Goal: Transaction & Acquisition: Subscribe to service/newsletter

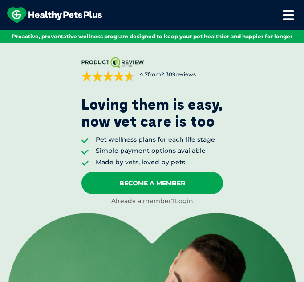
click at [286, 16] on icon at bounding box center [288, 15] width 12 height 11
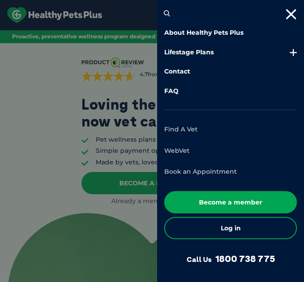
click at [229, 45] on ul "About Healthy Pets Plus Lifestage Plans Dog Memberships Puppy Adult Dog Senior …" at bounding box center [230, 61] width 133 height 67
click at [206, 50] on link "Lifestage Plans" at bounding box center [230, 52] width 133 height 9
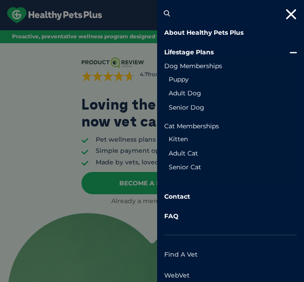
click at [192, 113] on ul "Puppy Adult Dog Senior Dog" at bounding box center [230, 94] width 133 height 46
click at [194, 106] on link "Senior Dog" at bounding box center [231, 107] width 124 height 9
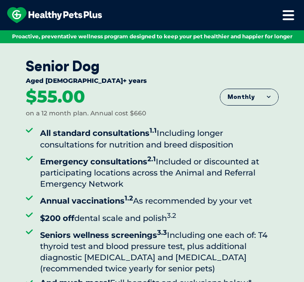
click at [288, 16] on icon at bounding box center [288, 15] width 12 height 11
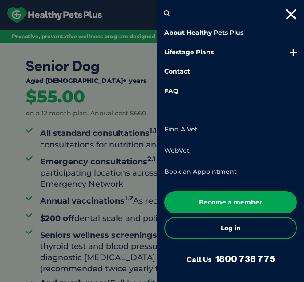
scroll to position [6, 0]
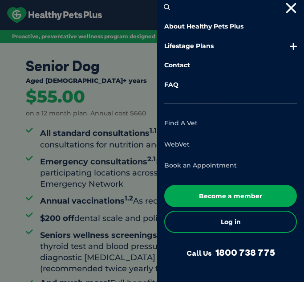
click at [186, 120] on link "Find A Vet" at bounding box center [180, 123] width 33 height 8
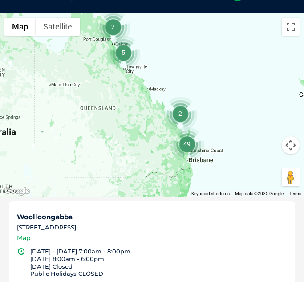
click at [187, 146] on img "49" at bounding box center [187, 144] width 34 height 34
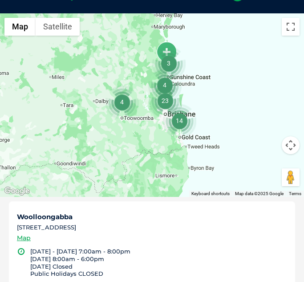
click at [169, 47] on img "3" at bounding box center [169, 63] width 34 height 34
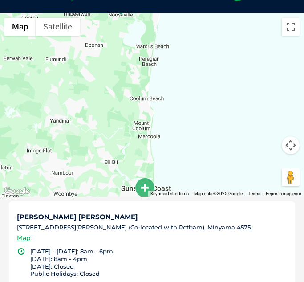
drag, startPoint x: 175, startPoint y: 52, endPoint x: 179, endPoint y: 201, distance: 149.6
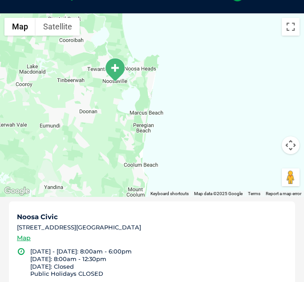
drag, startPoint x: 183, startPoint y: 107, endPoint x: 175, endPoint y: 183, distance: 76.1
click at [175, 183] on div "To navigate, press the arrow keys." at bounding box center [152, 104] width 304 height 183
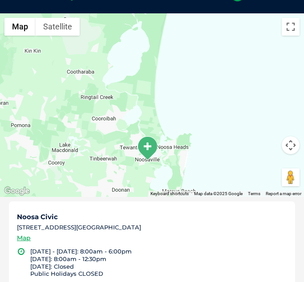
drag, startPoint x: 166, startPoint y: 68, endPoint x: 202, endPoint y: 151, distance: 91.3
click at [202, 151] on div "To navigate, press the arrow keys." at bounding box center [152, 104] width 304 height 183
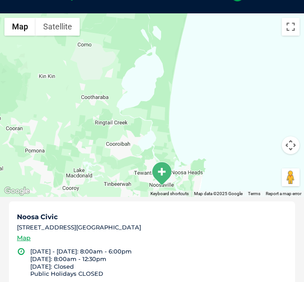
drag, startPoint x: 175, startPoint y: 89, endPoint x: 190, endPoint y: 124, distance: 37.9
click at [190, 124] on div "To navigate, press the arrow keys." at bounding box center [152, 104] width 304 height 183
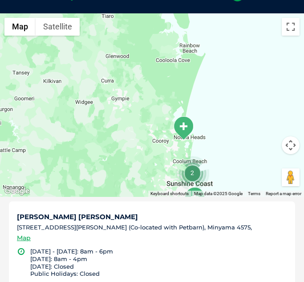
click at [182, 129] on img "Noosa Civic" at bounding box center [183, 128] width 22 height 24
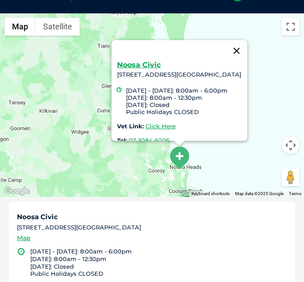
click at [247, 50] on button "Close" at bounding box center [236, 50] width 21 height 21
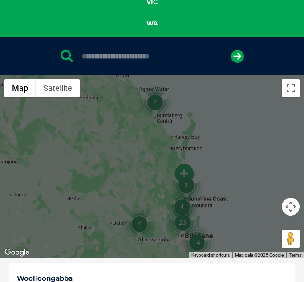
scroll to position [185, 0]
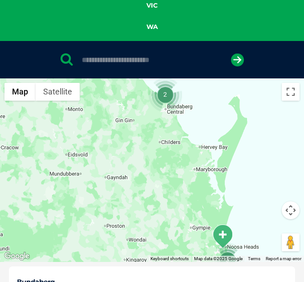
click at [224, 236] on img "Noosa Civic" at bounding box center [222, 236] width 22 height 24
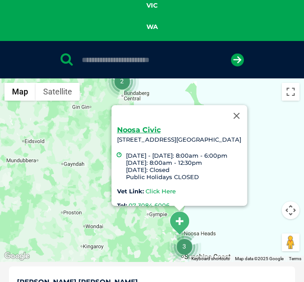
click at [145, 192] on link "Click Here" at bounding box center [160, 190] width 30 height 7
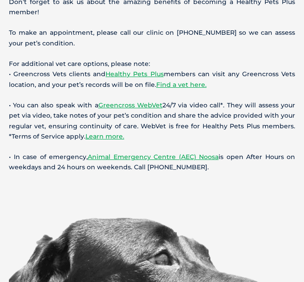
scroll to position [589, 0]
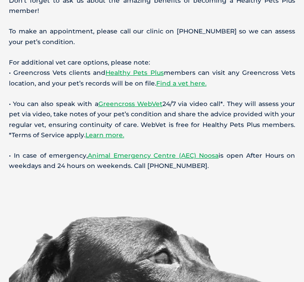
click at [66, 71] on p "For additional vet care options, please note: • Greencross Vets clients and Hea…" at bounding box center [152, 72] width 286 height 31
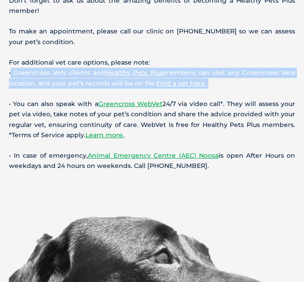
click at [66, 71] on p "For additional vet care options, please note: • Greencross Vets clients and Hea…" at bounding box center [152, 72] width 286 height 31
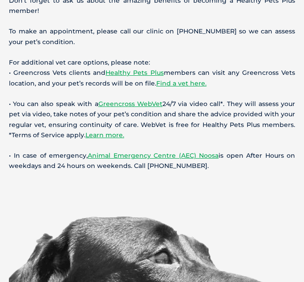
click at [227, 73] on p "For additional vet care options, please note: • Greencross Vets clients and Hea…" at bounding box center [152, 72] width 286 height 31
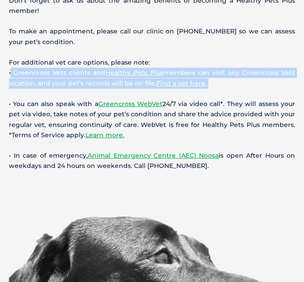
click at [227, 73] on p "For additional vet care options, please note: • Greencross Vets clients and Hea…" at bounding box center [152, 72] width 286 height 31
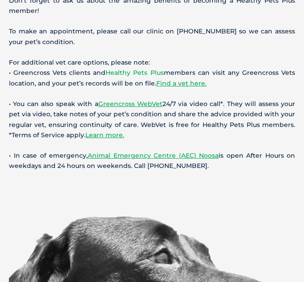
click at [133, 73] on link "Healthy Pets Plus" at bounding box center [135, 73] width 58 height 8
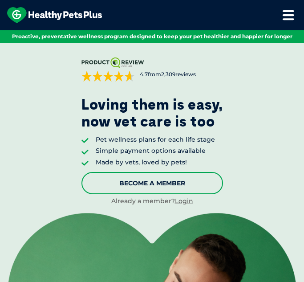
click at [147, 185] on link "Become A Member" at bounding box center [152, 183] width 142 height 22
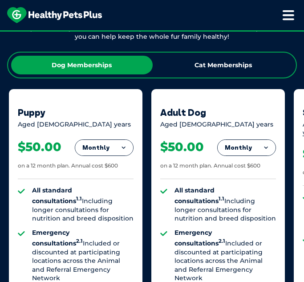
scroll to position [653, 0]
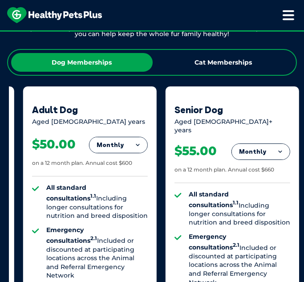
drag, startPoint x: 217, startPoint y: 176, endPoint x: 81, endPoint y: 197, distance: 137.4
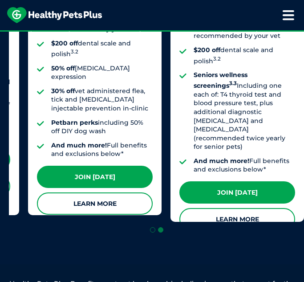
scroll to position [924, 0]
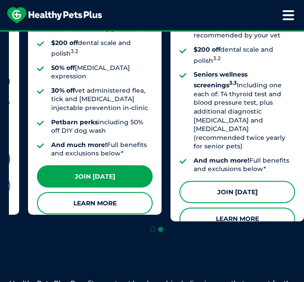
click at [236, 181] on link "Join [DATE]" at bounding box center [237, 192] width 116 height 22
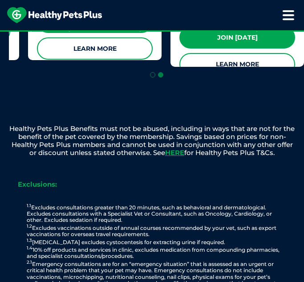
scroll to position [1088, 0]
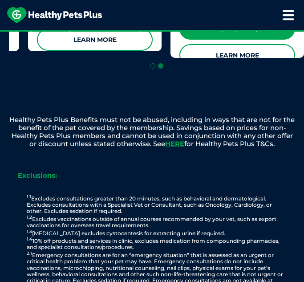
click at [139, 195] on p "1.1 Excludes consultations greater than 20 minutes, such as behavioral and derm…" at bounding box center [157, 273] width 260 height 158
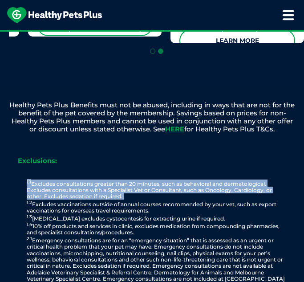
scroll to position [1103, 0]
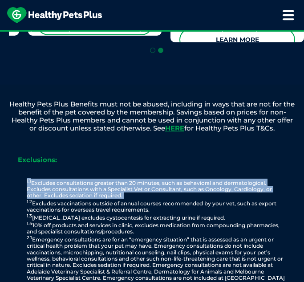
click at [139, 195] on p "1.1 Excludes consultations greater than 20 minutes, such as behavioral and derm…" at bounding box center [157, 258] width 260 height 158
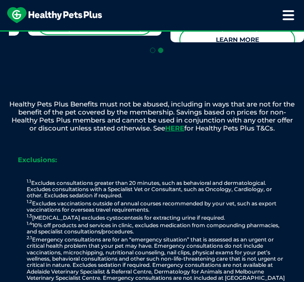
click at [139, 195] on p "1.1 Excludes consultations greater than 20 minutes, such as behavioral and derm…" at bounding box center [157, 258] width 260 height 158
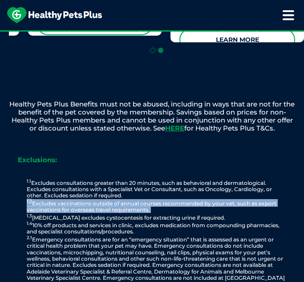
click at [139, 179] on p "1.1 Excludes consultations greater than 20 minutes, such as behavioral and derm…" at bounding box center [157, 258] width 260 height 158
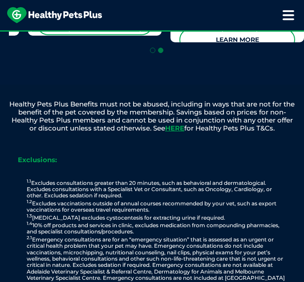
click at [139, 179] on p "1.1 Excludes consultations greater than 20 minutes, such as behavioral and derm…" at bounding box center [157, 258] width 260 height 158
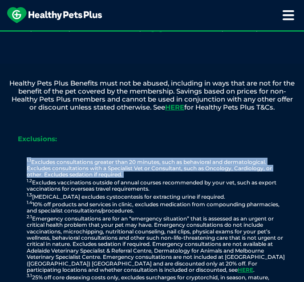
scroll to position [1127, 0]
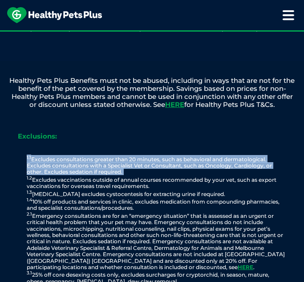
click at [139, 176] on p "1.1 Excludes consultations greater than 20 minutes, such as behavioral and derm…" at bounding box center [157, 234] width 260 height 158
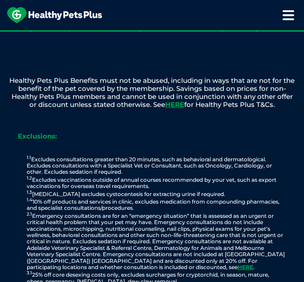
click at [139, 176] on p "1.1 Excludes consultations greater than 20 minutes, such as behavioral and derm…" at bounding box center [157, 234] width 260 height 158
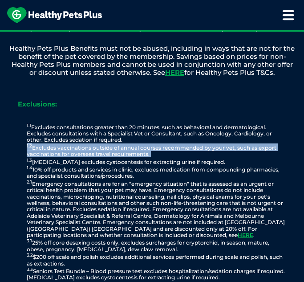
scroll to position [1160, 0]
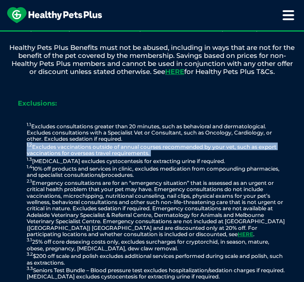
click at [159, 155] on p "1.1 Excludes consultations greater than 20 minutes, such as behavioral and derm…" at bounding box center [157, 201] width 260 height 158
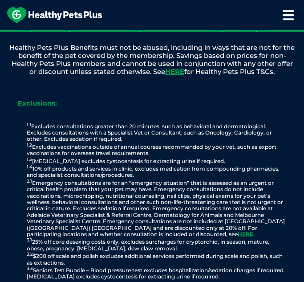
click at [159, 155] on p "1.1 Excludes consultations greater than 20 minutes, such as behavioral and derm…" at bounding box center [157, 201] width 260 height 158
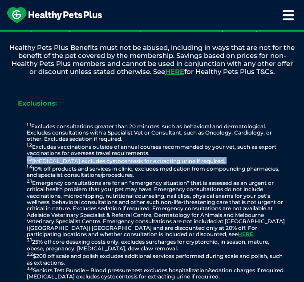
click at [156, 165] on p "1.1 Excludes consultations greater than 20 minutes, such as behavioral and derm…" at bounding box center [157, 201] width 260 height 158
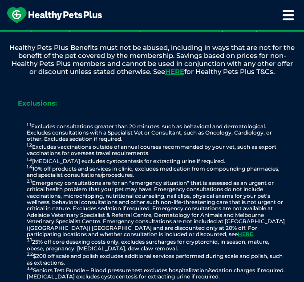
click at [156, 165] on p "1.1 Excludes consultations greater than 20 minutes, such as behavioral and derm…" at bounding box center [157, 201] width 260 height 158
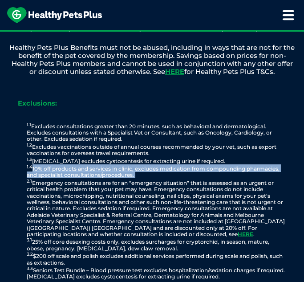
click at [156, 165] on p "1.1 Excludes consultations greater than 20 minutes, such as behavioral and derm…" at bounding box center [157, 201] width 260 height 158
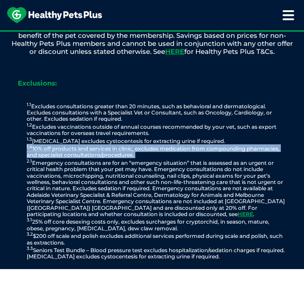
scroll to position [1182, 0]
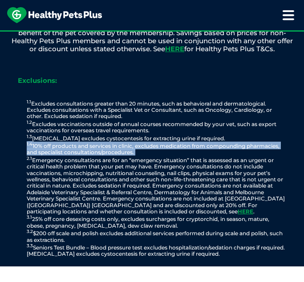
click at [134, 157] on p "1.1 Excludes consultations greater than 20 minutes, such as behavioral and derm…" at bounding box center [157, 178] width 260 height 158
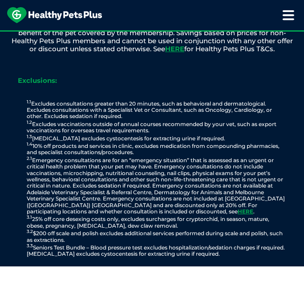
click at [134, 157] on p "1.1 Excludes consultations greater than 20 minutes, such as behavioral and derm…" at bounding box center [157, 178] width 260 height 158
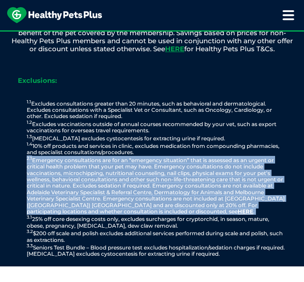
click at [196, 155] on p "1.1 Excludes consultations greater than 20 minutes, such as behavioral and derm…" at bounding box center [157, 178] width 260 height 158
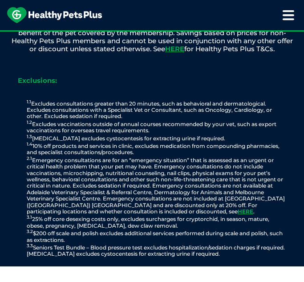
click at [196, 155] on p "1.1 Excludes consultations greater than 20 minutes, such as behavioral and derm…" at bounding box center [157, 178] width 260 height 158
click at [146, 156] on p "1.1 Excludes consultations greater than 20 minutes, such as behavioral and derm…" at bounding box center [157, 178] width 260 height 158
click at [154, 160] on p "1.1 Excludes consultations greater than 20 minutes, such as behavioral and derm…" at bounding box center [157, 178] width 260 height 158
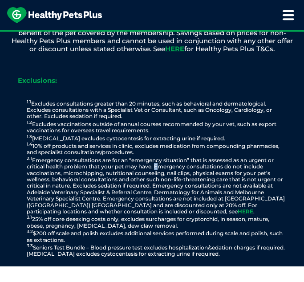
click at [154, 166] on p "1.1 Excludes consultations greater than 20 minutes, such as behavioral and derm…" at bounding box center [157, 178] width 260 height 158
click at [139, 170] on p "1.1 Excludes consultations greater than 20 minutes, such as behavioral and derm…" at bounding box center [157, 178] width 260 height 158
click at [192, 175] on p "1.1 Excludes consultations greater than 20 minutes, such as behavioral and derm…" at bounding box center [157, 178] width 260 height 158
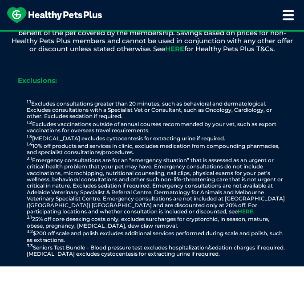
click at [192, 175] on p "1.1 Excludes consultations greater than 20 minutes, such as behavioral and derm…" at bounding box center [157, 178] width 260 height 158
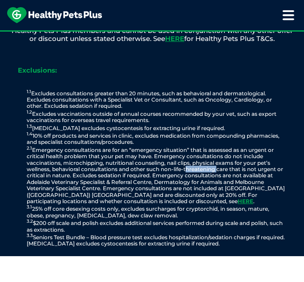
click at [192, 175] on p "1.1 Excludes consultations greater than 20 minutes, such as behavioral and derm…" at bounding box center [157, 168] width 260 height 158
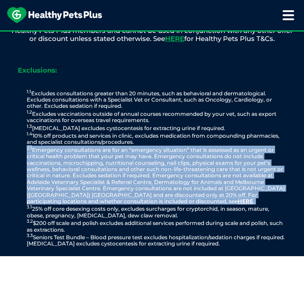
click at [192, 175] on p "1.1 Excludes consultations greater than 20 minutes, such as behavioral and derm…" at bounding box center [157, 168] width 260 height 158
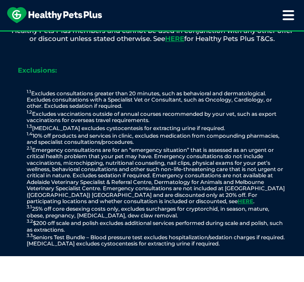
click at [160, 170] on p "1.1 Excludes consultations greater than 20 minutes, such as behavioral and derm…" at bounding box center [157, 168] width 260 height 158
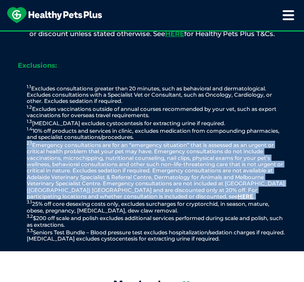
scroll to position [1198, 0]
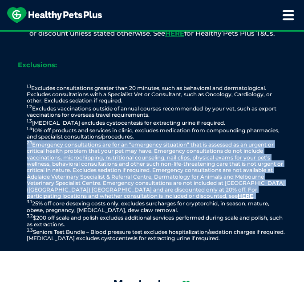
click at [160, 170] on p "1.1 Excludes consultations greater than 20 minutes, such as behavioral and derm…" at bounding box center [157, 163] width 260 height 158
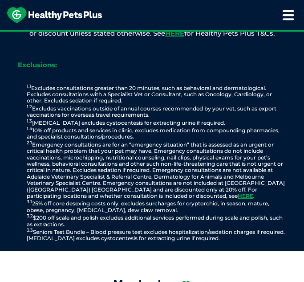
click at [160, 170] on p "1.1 Excludes consultations greater than 20 minutes, such as behavioral and derm…" at bounding box center [157, 163] width 260 height 158
click at [128, 178] on p "1.1 Excludes consultations greater than 20 minutes, such as behavioral and derm…" at bounding box center [157, 163] width 260 height 158
click at [127, 181] on p "1.1 Excludes consultations greater than 20 minutes, such as behavioral and derm…" at bounding box center [157, 163] width 260 height 158
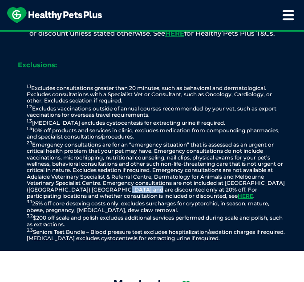
click at [127, 181] on p "1.1 Excludes consultations greater than 20 minutes, such as behavioral and derm…" at bounding box center [157, 163] width 260 height 158
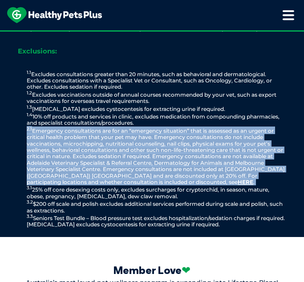
scroll to position [1213, 0]
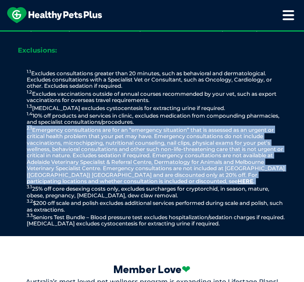
click at [127, 181] on p "1.1 Excludes consultations greater than 20 minutes, such as behavioral and derm…" at bounding box center [157, 148] width 260 height 158
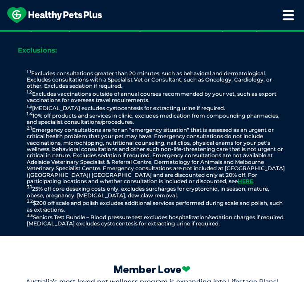
click at [127, 181] on p "1.1 Excludes consultations greater than 20 minutes, such as behavioral and derm…" at bounding box center [157, 148] width 260 height 158
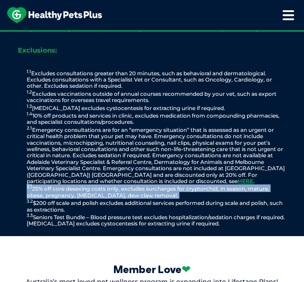
click at [173, 189] on p "1.1 Excludes consultations greater than 20 minutes, such as behavioral and derm…" at bounding box center [157, 148] width 260 height 158
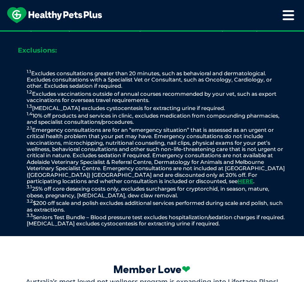
click at [173, 189] on p "1.1 Excludes consultations greater than 20 minutes, such as behavioral and derm…" at bounding box center [157, 148] width 260 height 158
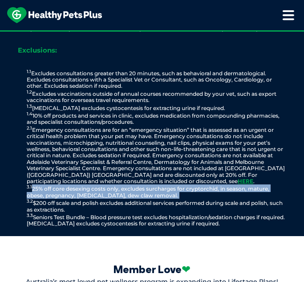
click at [173, 189] on p "1.1 Excludes consultations greater than 20 minutes, such as behavioral and derm…" at bounding box center [157, 148] width 260 height 158
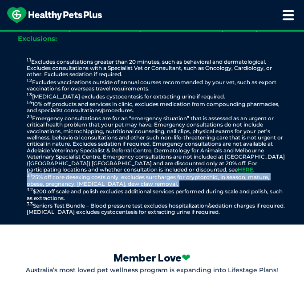
scroll to position [1225, 0]
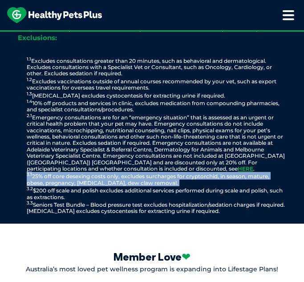
click at [173, 189] on p "1.1 Excludes consultations greater than 20 minutes, such as behavioral and derm…" at bounding box center [157, 136] width 260 height 158
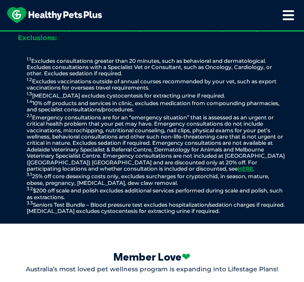
click at [173, 189] on p "1.1 Excludes consultations greater than 20 minutes, such as behavioral and derm…" at bounding box center [157, 136] width 260 height 158
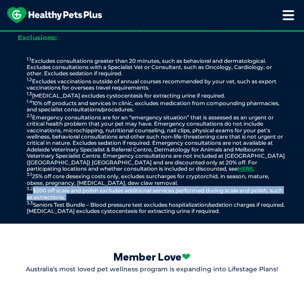
click at [173, 189] on p "1.1 Excludes consultations greater than 20 minutes, such as behavioral and derm…" at bounding box center [157, 136] width 260 height 158
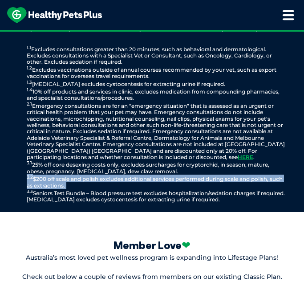
scroll to position [1237, 0]
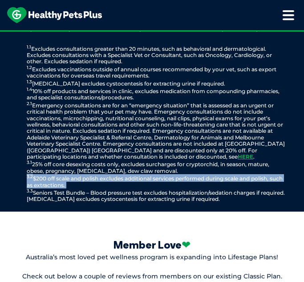
click at [146, 189] on p "1.1 Excludes consultations greater than 20 minutes, such as behavioral and derm…" at bounding box center [157, 124] width 260 height 158
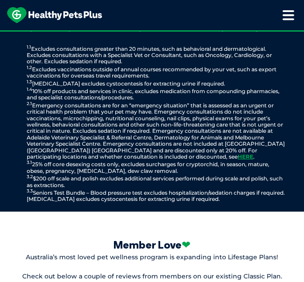
click at [146, 189] on p "1.1 Excludes consultations greater than 20 minutes, such as behavioral and derm…" at bounding box center [157, 124] width 260 height 158
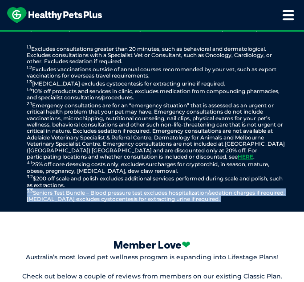
click at [239, 195] on p "1.1 Excludes consultations greater than 20 minutes, such as behavioral and derm…" at bounding box center [157, 124] width 260 height 158
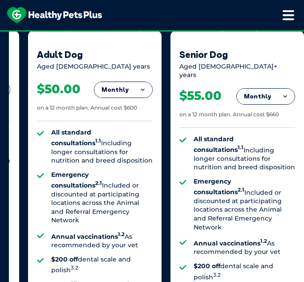
scroll to position [704, 0]
